Goal: Transaction & Acquisition: Purchase product/service

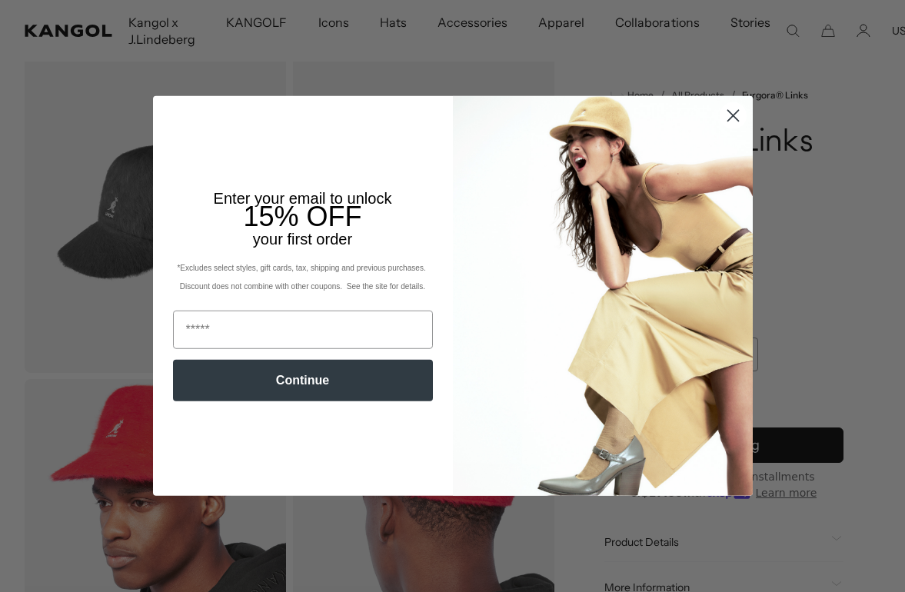
click at [732, 127] on img "POPUP Form" at bounding box center [603, 296] width 300 height 400
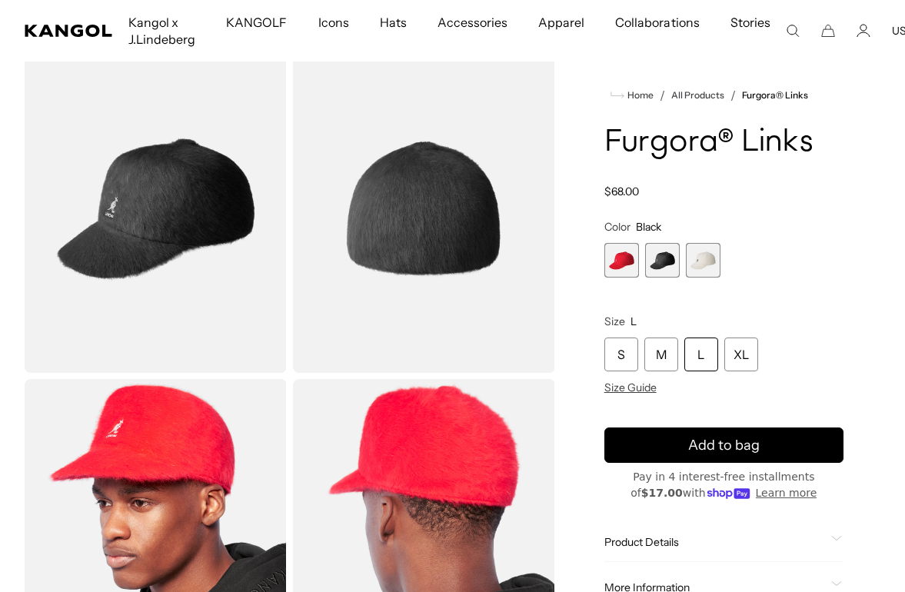
click at [732, 124] on div "Close dialog Enter your email to unlock 15% OFF your first order *Excludes sele…" at bounding box center [453, 296] width 630 height 400
click at [700, 265] on span "3 of 3" at bounding box center [703, 260] width 35 height 35
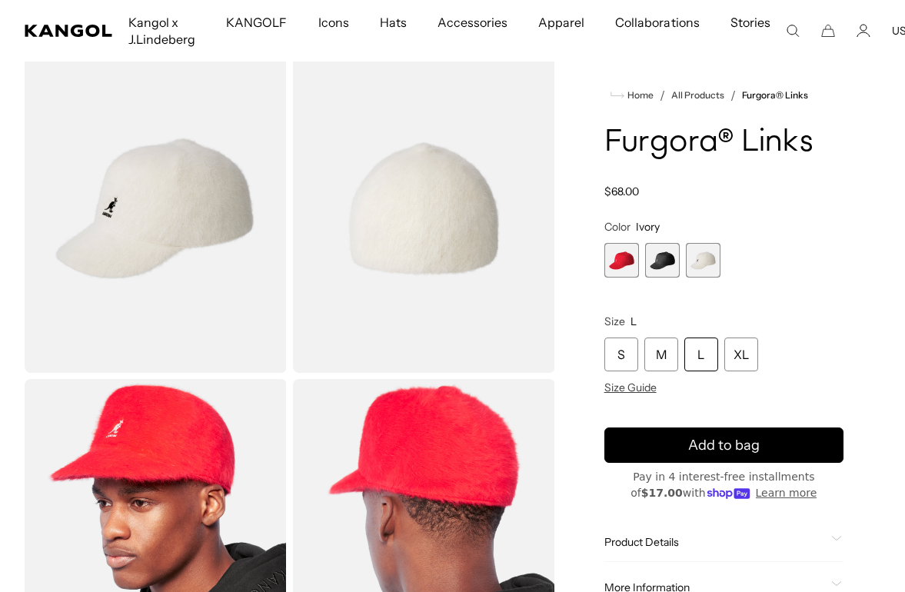
scroll to position [0, 317]
click at [425, 301] on img "Gallery Viewer" at bounding box center [424, 208] width 262 height 327
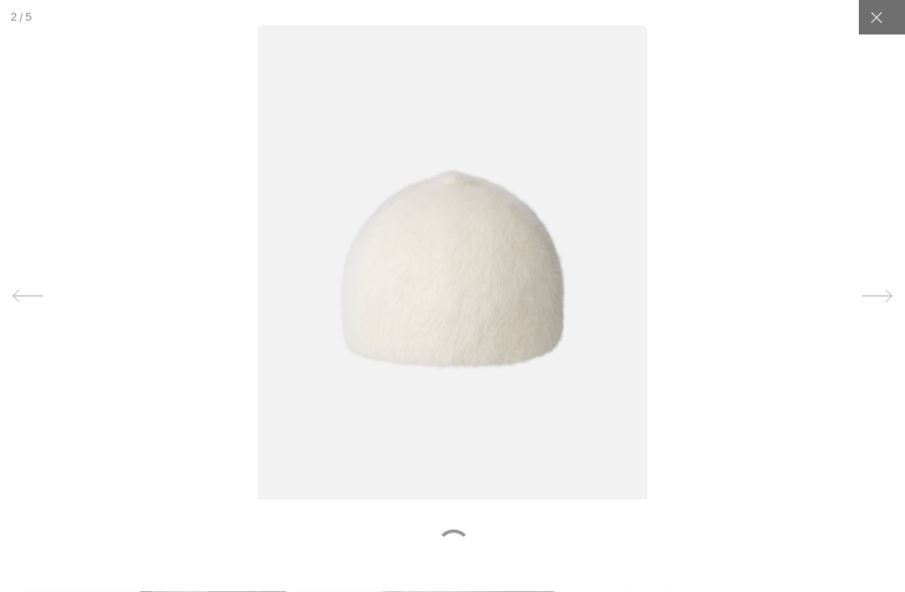
scroll to position [0, 0]
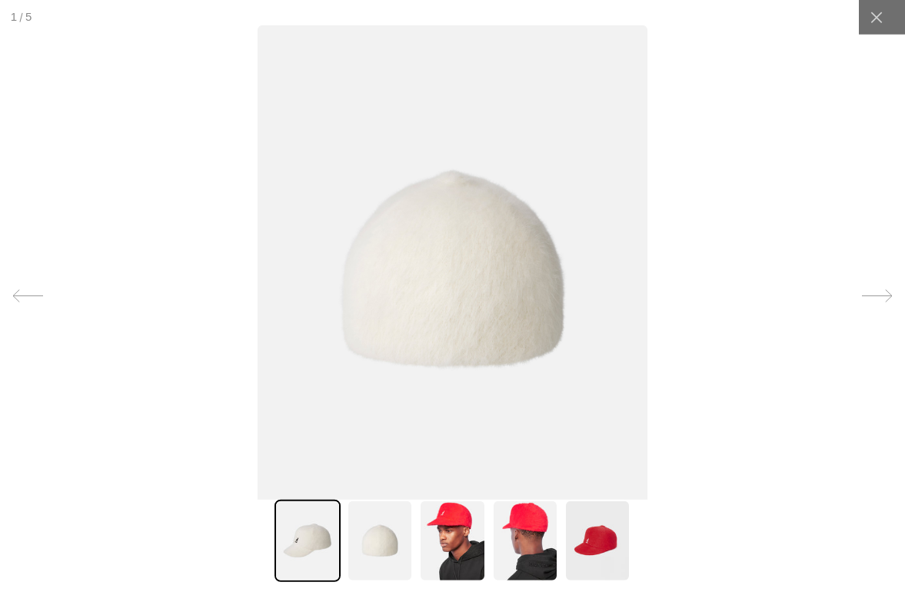
click at [338, 582] on img at bounding box center [307, 541] width 66 height 82
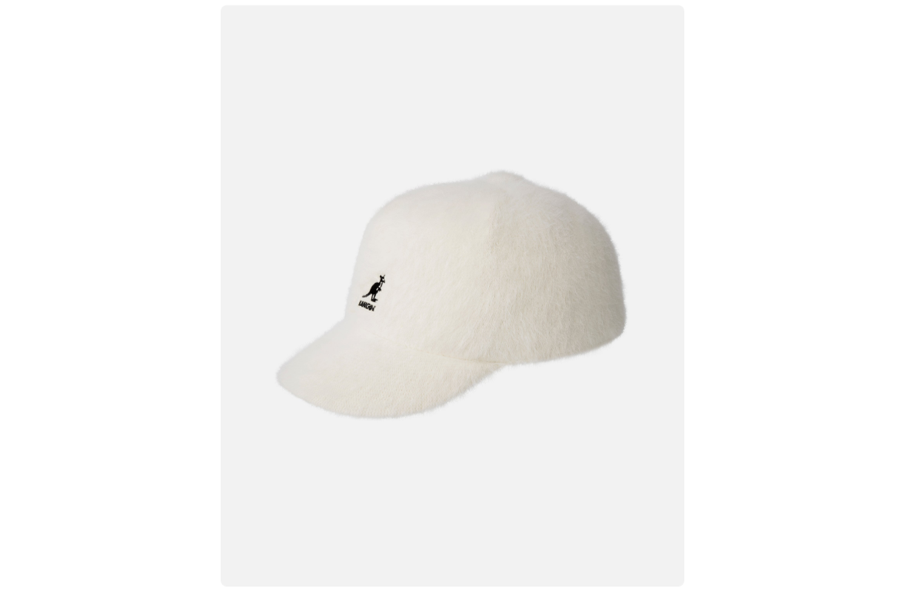
scroll to position [0, 317]
click at [643, 368] on img at bounding box center [452, 295] width 463 height 581
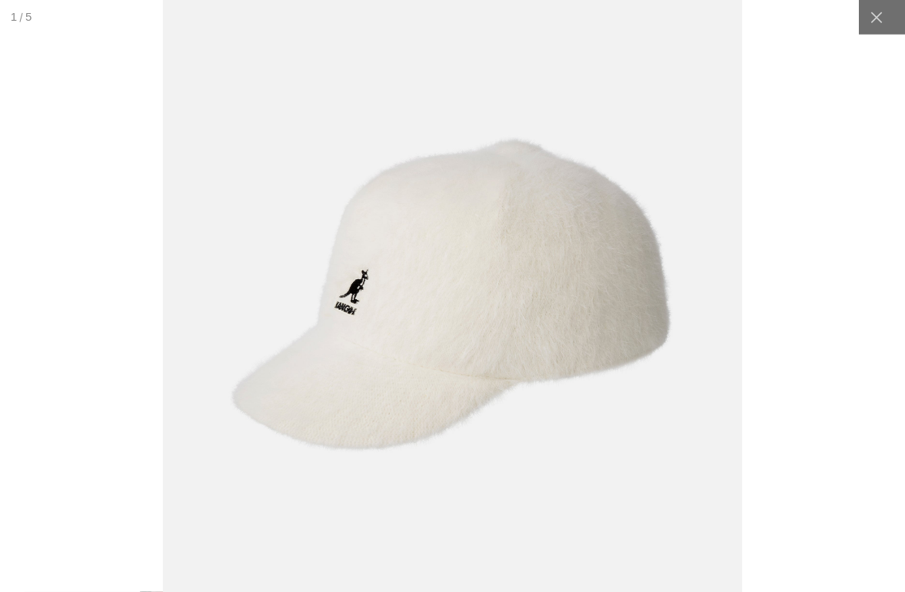
click at [882, 13] on icon at bounding box center [875, 17] width 15 height 15
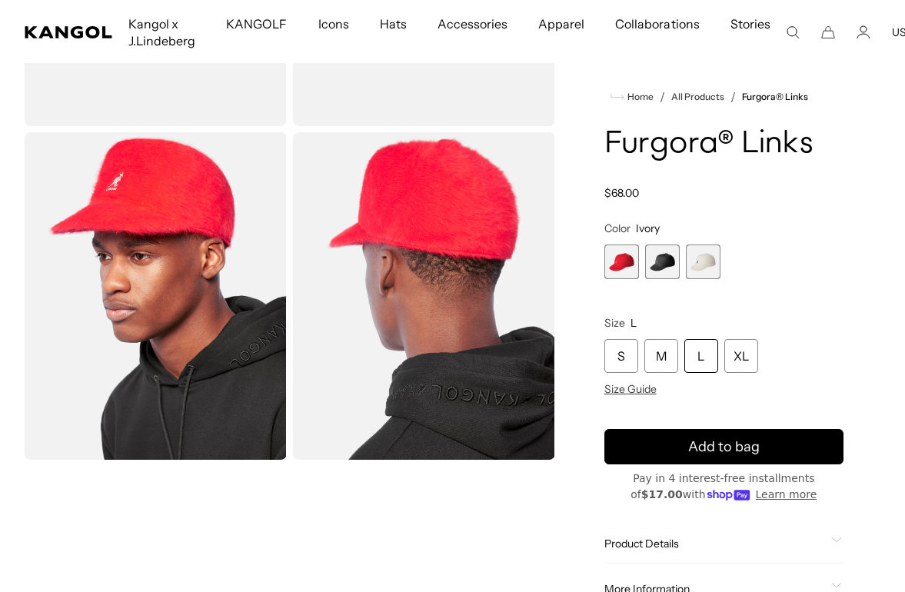
scroll to position [316, 0]
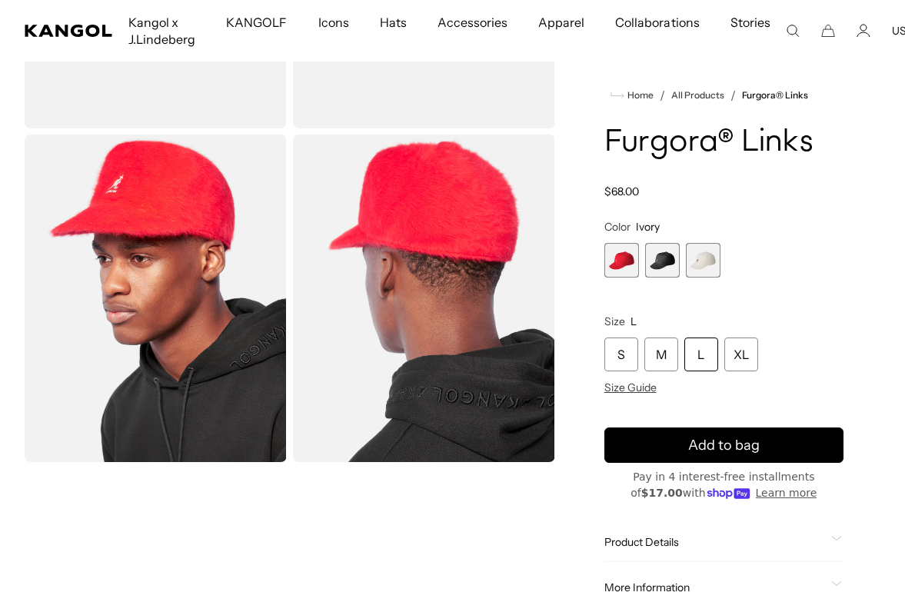
click at [756, 356] on div "XL" at bounding box center [741, 354] width 34 height 34
click at [752, 349] on div "XL" at bounding box center [741, 354] width 34 height 34
click at [736, 360] on div "XL" at bounding box center [741, 354] width 34 height 34
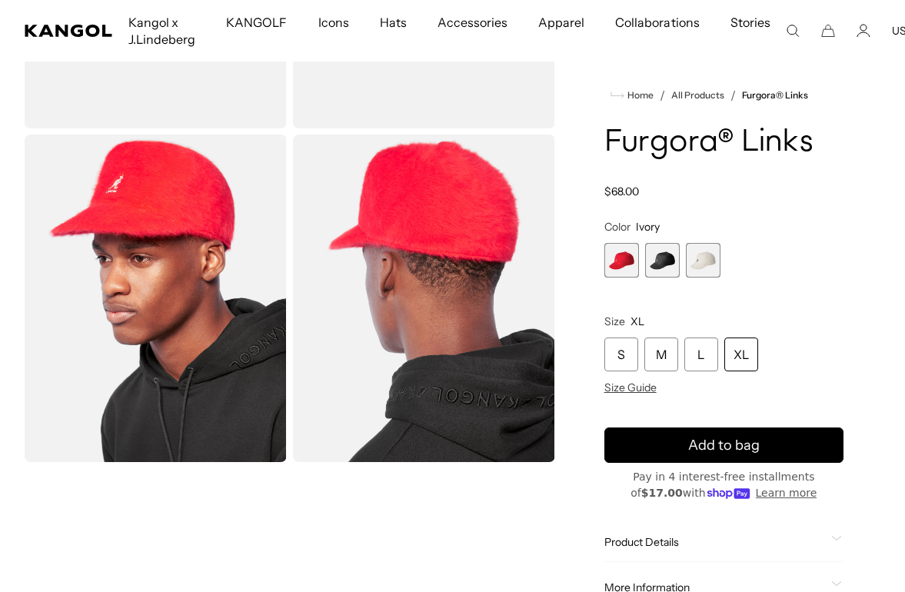
scroll to position [0, 317]
click at [742, 357] on div "XL" at bounding box center [741, 354] width 34 height 34
click at [621, 353] on div "S" at bounding box center [621, 354] width 34 height 34
click at [750, 351] on div "XL" at bounding box center [741, 354] width 34 height 34
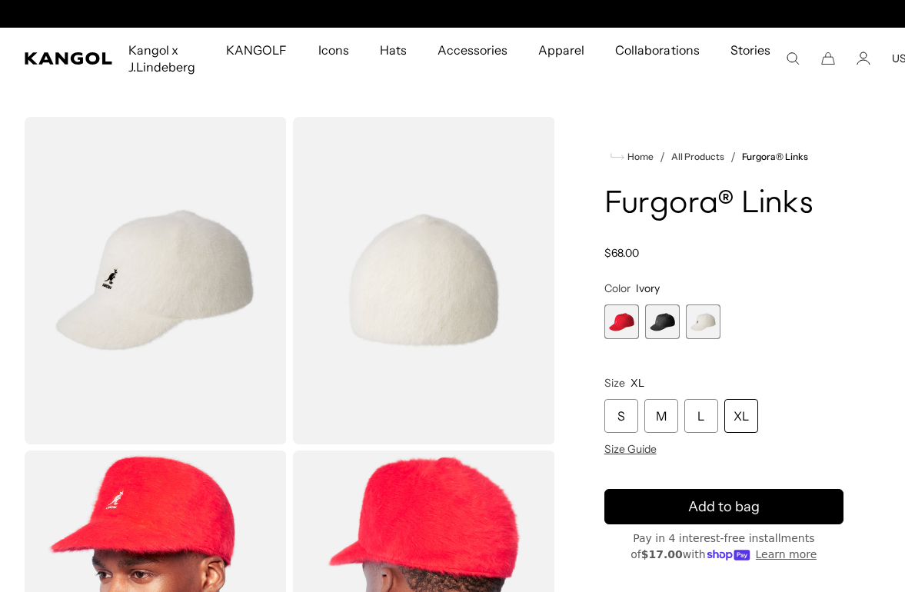
scroll to position [0, 317]
click at [407, 281] on img "Gallery Viewer" at bounding box center [424, 280] width 262 height 327
